Goal: Navigation & Orientation: Find specific page/section

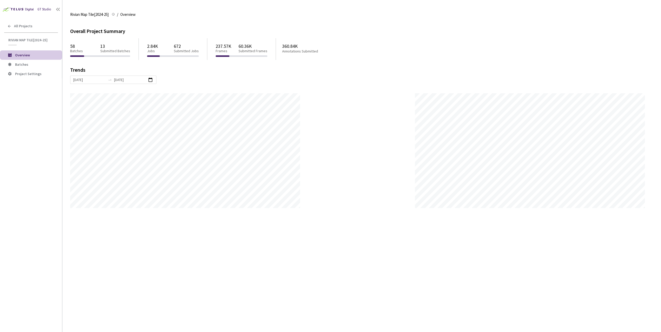
scroll to position [332, 661]
